Goal: Task Accomplishment & Management: Use online tool/utility

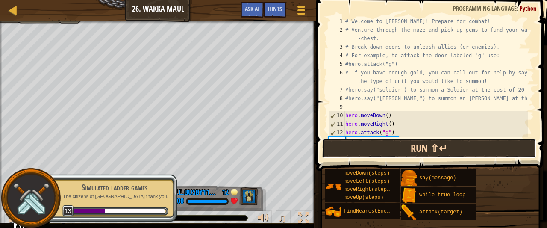
click at [403, 143] on button "Run ⇧↵" at bounding box center [429, 148] width 214 height 20
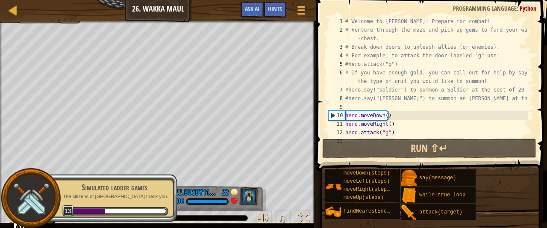
click at [9, 218] on div at bounding box center [31, 198] width 60 height 60
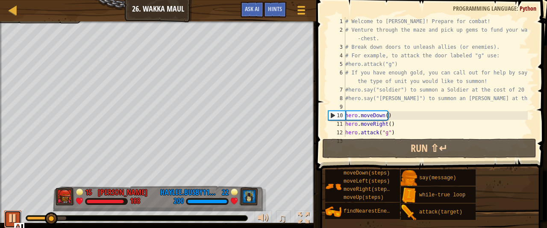
click at [13, 218] on div at bounding box center [12, 217] width 11 height 11
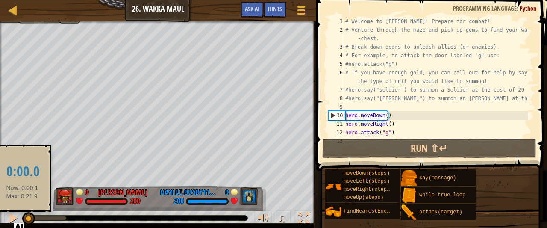
drag, startPoint x: 49, startPoint y: 217, endPoint x: 22, endPoint y: 220, distance: 26.6
click at [22, 220] on div at bounding box center [28, 218] width 13 height 13
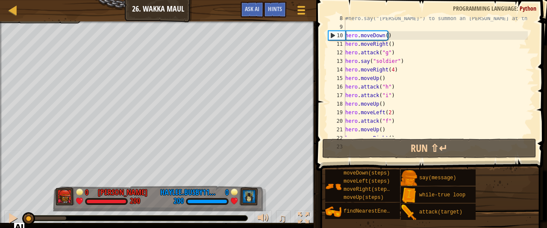
scroll to position [103, 0]
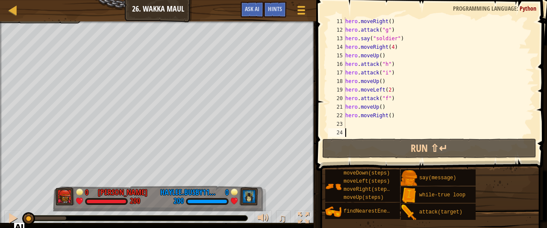
click at [360, 123] on div "hero . moveRight ( ) hero . attack ( "g" ) hero . say ( "soldier" ) hero . move…" at bounding box center [436, 85] width 184 height 137
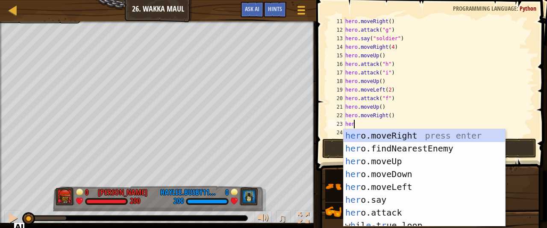
scroll to position [4, 0]
type textarea "hero"
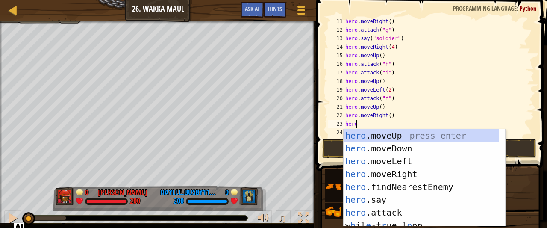
scroll to position [4, 0]
click at [385, 135] on div "hero .moveUp press enter hero .moveDown press enter hero .moveLeft press enter …" at bounding box center [422, 190] width 156 height 123
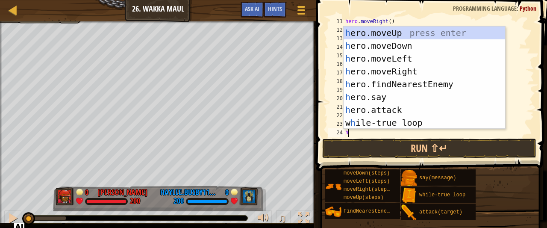
type textarea "he"
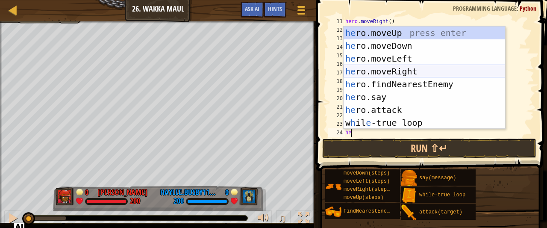
click at [390, 70] on div "he ro.moveUp press enter he ro.moveDown press enter he ro.moveLeft press enter …" at bounding box center [425, 90] width 162 height 128
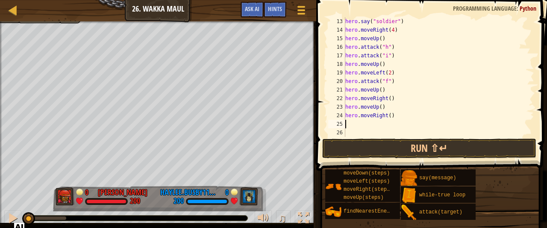
scroll to position [120, 0]
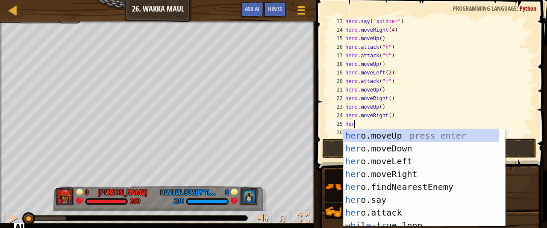
type textarea "hero"
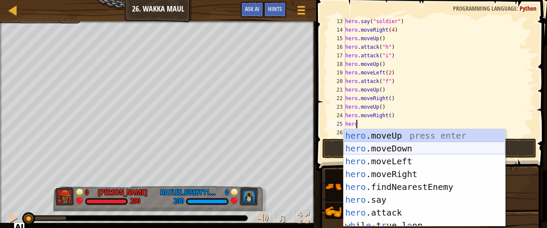
click at [391, 149] on div "hero .moveUp press enter hero .moveDown press enter hero .moveLeft press enter …" at bounding box center [425, 190] width 162 height 123
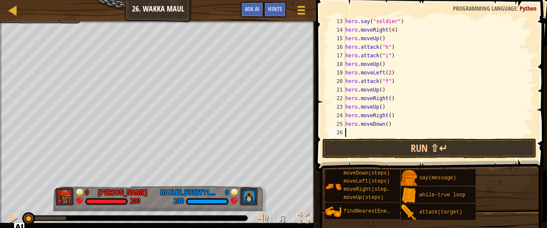
scroll to position [4, 0]
click at [383, 123] on div "hero . say ( "soldier" ) hero . moveRight ( 4 ) hero . moveUp ( ) hero . attack…" at bounding box center [436, 85] width 184 height 137
click at [385, 123] on div "hero . say ( "soldier" ) hero . moveRight ( 4 ) hero . moveUp ( ) hero . attack…" at bounding box center [436, 85] width 184 height 137
type textarea "hero.moveDown(2)"
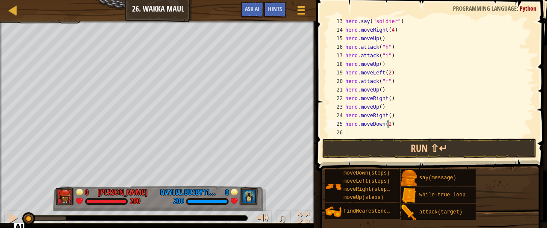
click at [357, 131] on div "hero . say ( "soldier" ) hero . moveRight ( 4 ) hero . moveUp ( ) hero . attack…" at bounding box center [436, 85] width 184 height 137
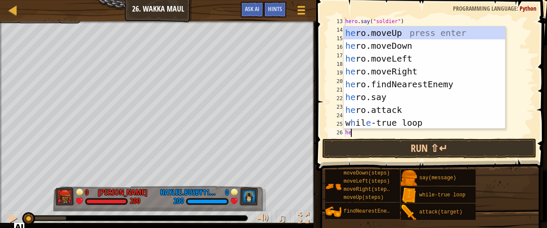
type textarea "her"
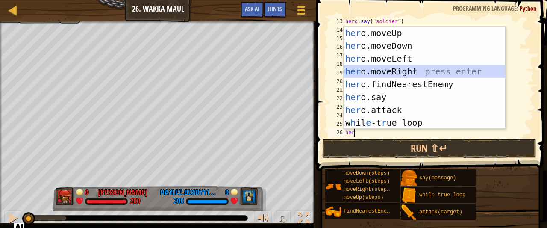
click at [386, 71] on div "her o.moveUp press enter her o.moveDown press enter her o.moveLeft press enter …" at bounding box center [425, 90] width 162 height 128
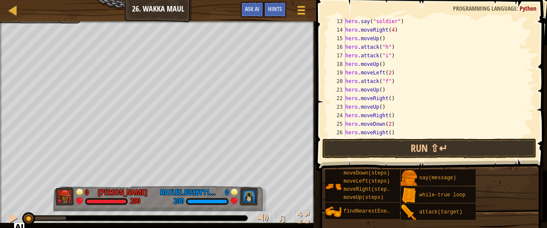
scroll to position [137, 0]
click at [387, 115] on div "hero . moveUp ( ) hero . attack ( "h" ) hero . attack ( "i" ) hero . moveUp ( )…" at bounding box center [436, 85] width 184 height 137
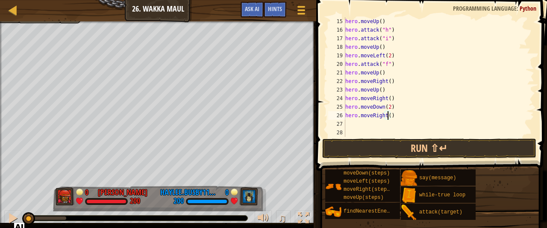
type textarea "hero.moveRight(2)"
click at [363, 123] on div "hero . moveUp ( ) hero . attack ( "h" ) hero . attack ( "i" ) hero . moveUp ( )…" at bounding box center [436, 85] width 184 height 137
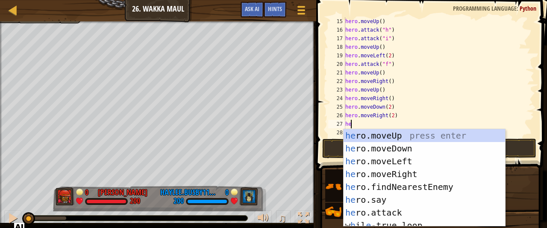
type textarea "her"
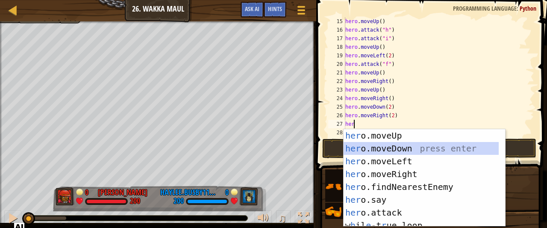
click at [393, 148] on div "her o.moveUp press enter her o.moveDown press enter her o.moveLeft press enter …" at bounding box center [422, 190] width 156 height 123
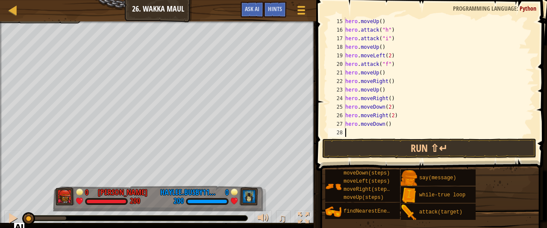
click at [384, 124] on div "hero . moveUp ( ) hero . attack ( "h" ) hero . attack ( "i" ) hero . moveUp ( )…" at bounding box center [436, 85] width 184 height 137
type textarea "hero.moveDown(2)"
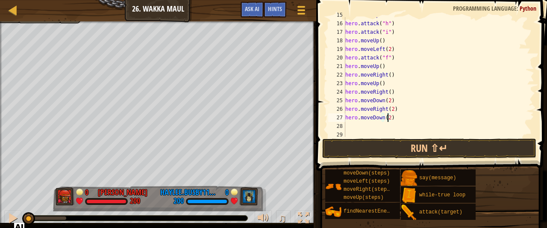
scroll to position [145, 0]
click at [358, 124] on div "hero . attack ( "h" ) hero . attack ( "i" ) hero . moveUp ( ) hero . moveLeft (…" at bounding box center [436, 85] width 184 height 137
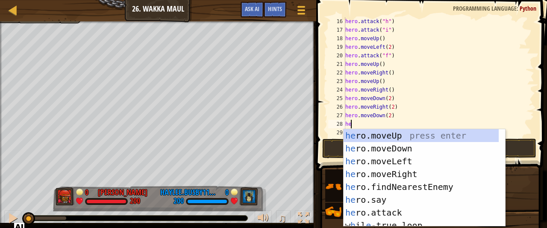
type textarea "her"
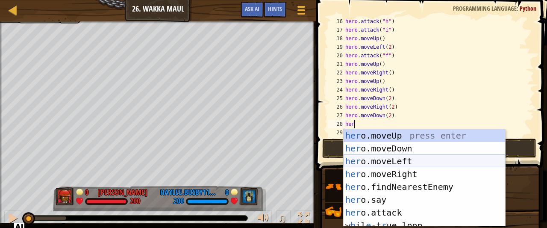
click at [374, 165] on div "her o.moveUp press enter her o.moveDown press enter her o.moveLeft press enter …" at bounding box center [425, 190] width 162 height 123
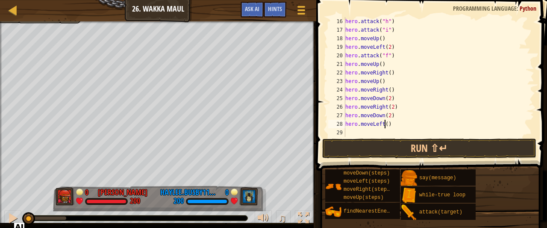
click at [384, 123] on div "hero . attack ( "h" ) hero . attack ( "i" ) hero . moveUp ( ) hero . moveLeft (…" at bounding box center [436, 85] width 184 height 137
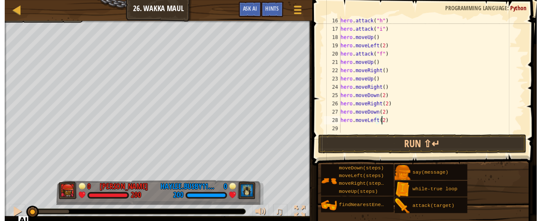
scroll to position [4, 3]
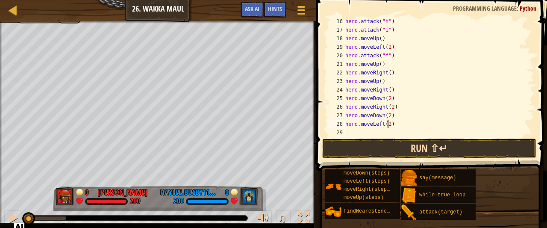
type textarea "hero.moveLeft(2)"
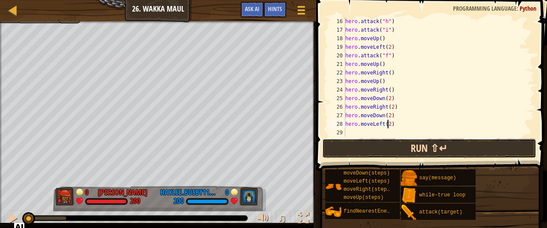
click at [374, 147] on button "Run ⇧↵" at bounding box center [429, 148] width 214 height 20
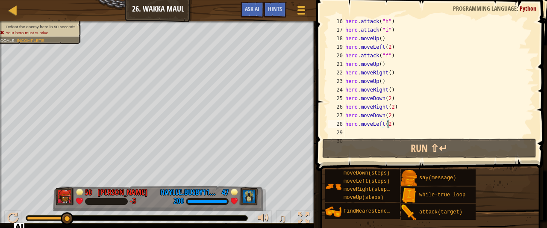
drag, startPoint x: 68, startPoint y: 215, endPoint x: 111, endPoint y: 215, distance: 43.2
click at [111, 215] on div at bounding box center [136, 217] width 221 height 5
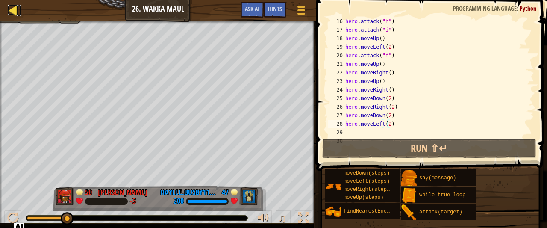
click at [10, 11] on div at bounding box center [13, 10] width 11 height 11
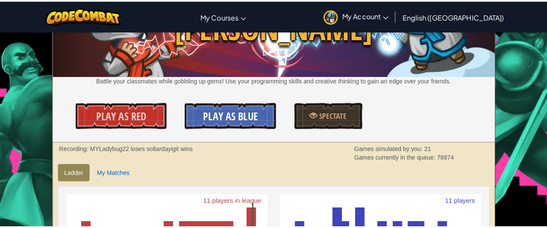
scroll to position [65, 0]
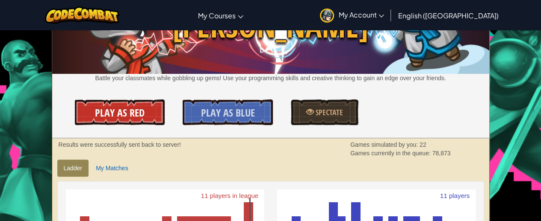
click at [109, 111] on span "Play As Red" at bounding box center [120, 113] width 50 height 14
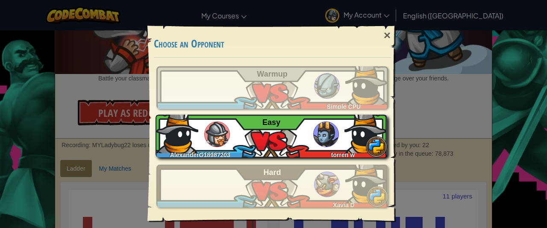
click at [285, 137] on div "AlexanderG18987203 [PERSON_NAME] w Easy" at bounding box center [272, 136] width 232 height 43
